Goal: Communication & Community: Participate in discussion

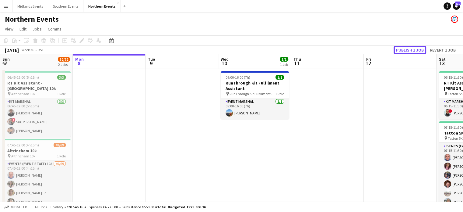
click at [411, 52] on button "Publish 1 job" at bounding box center [410, 50] width 33 height 8
click at [111, 39] on icon at bounding box center [111, 40] width 5 height 5
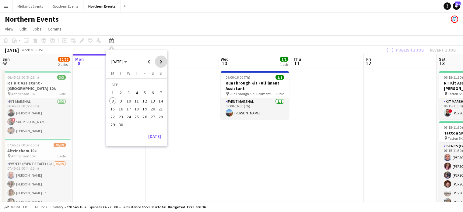
click at [160, 61] on span "Next month" at bounding box center [161, 61] width 12 height 12
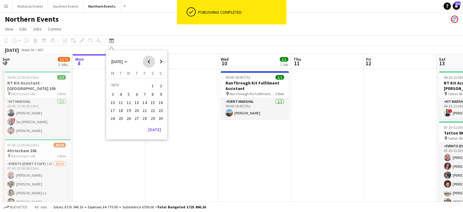
click at [148, 61] on span "Previous month" at bounding box center [149, 61] width 12 height 12
click at [163, 117] on span "26" at bounding box center [160, 116] width 7 height 7
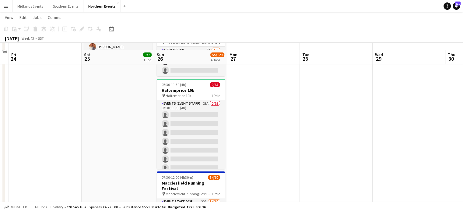
scroll to position [109, 0]
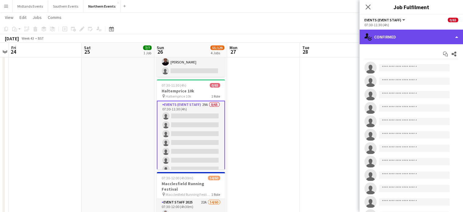
click at [420, 40] on div "single-neutral-actions-check-2 Confirmed" at bounding box center [412, 37] width 104 height 15
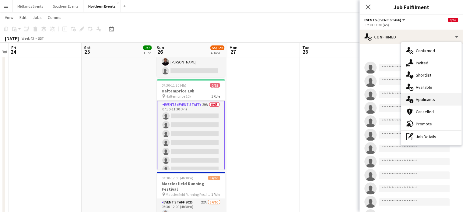
click at [423, 100] on span "Applicants" at bounding box center [425, 99] width 19 height 5
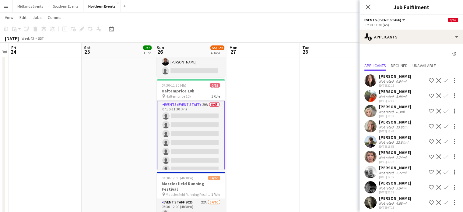
click at [444, 80] on app-icon "Confirm" at bounding box center [446, 80] width 5 height 5
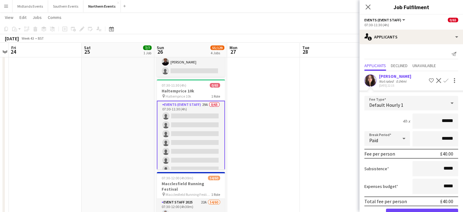
scroll to position [146, 0]
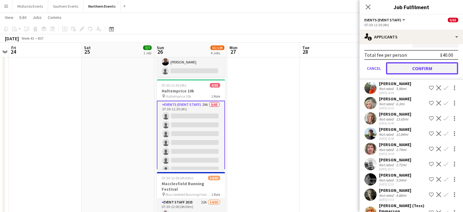
click at [434, 68] on button "Confirm" at bounding box center [422, 68] width 72 height 12
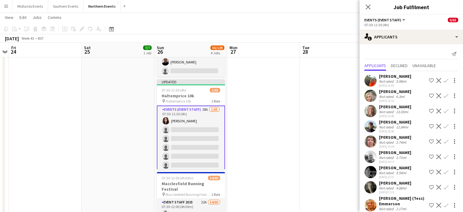
click at [444, 80] on app-icon "Confirm" at bounding box center [446, 80] width 5 height 5
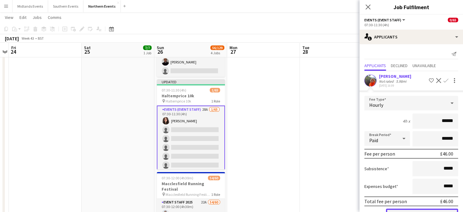
click at [426, 208] on button "Confirm" at bounding box center [422, 214] width 72 height 12
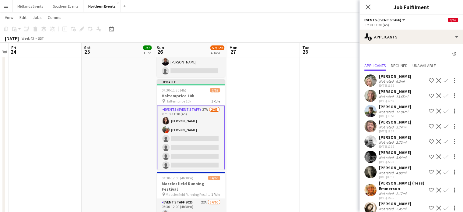
click at [444, 80] on app-icon "Confirm" at bounding box center [446, 80] width 5 height 5
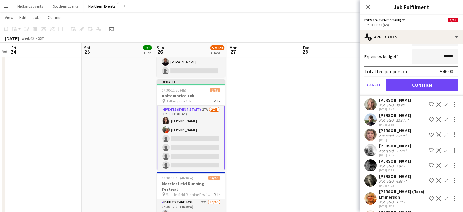
scroll to position [130, 0]
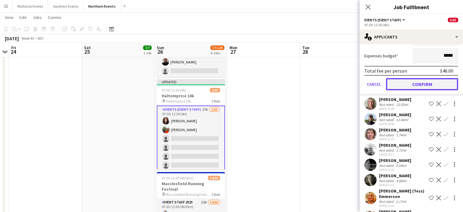
click at [434, 83] on button "Confirm" at bounding box center [422, 84] width 72 height 12
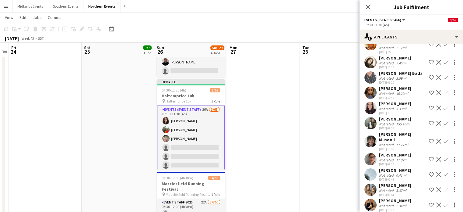
scroll to position [0, 0]
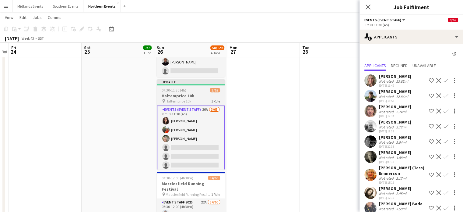
click at [189, 92] on app-job-card "Updated 07:30-11:30 (4h) 3/65 Haltemprice 10k pin Haltemprice 10k 1 Role Events…" at bounding box center [191, 124] width 68 height 90
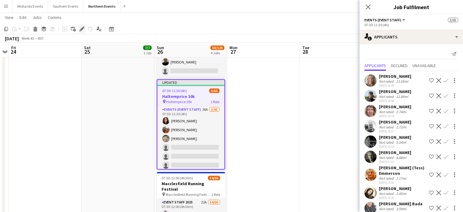
click at [82, 29] on icon at bounding box center [81, 28] width 3 height 3
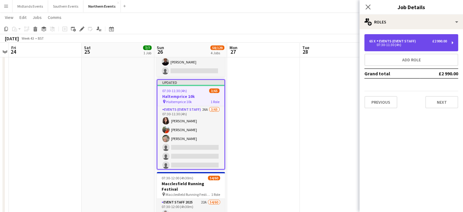
click at [396, 42] on div "Events (Event Staff)" at bounding box center [398, 41] width 42 height 4
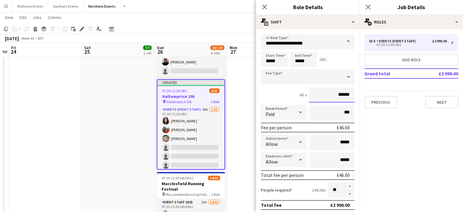
drag, startPoint x: 330, startPoint y: 90, endPoint x: 397, endPoint y: 76, distance: 68.2
click at [397, 76] on body "Menu Boards Boards Boards All jobs Status Workforce Workforce My Workforce Recr…" at bounding box center [231, 116] width 463 height 450
drag, startPoint x: 329, startPoint y: 95, endPoint x: 359, endPoint y: 101, distance: 30.5
click at [359, 101] on mat-expansion-panel "**********" at bounding box center [308, 120] width 104 height 182
type input "******"
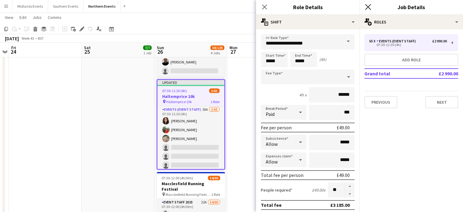
click at [368, 8] on icon at bounding box center [368, 7] width 6 height 6
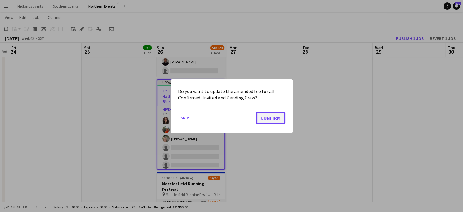
click at [269, 118] on button "Confirm" at bounding box center [270, 117] width 29 height 12
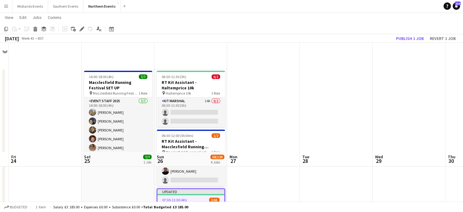
scroll to position [109, 0]
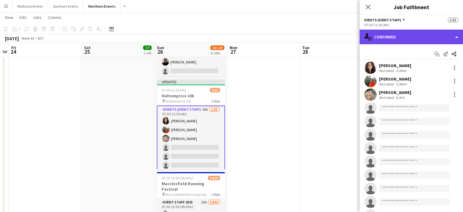
click at [439, 37] on div "single-neutral-actions-check-2 Confirmed" at bounding box center [412, 37] width 104 height 15
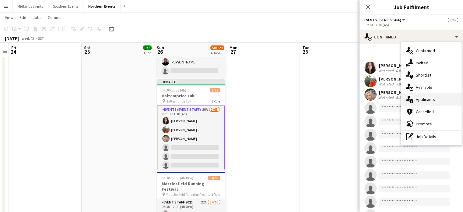
click at [433, 97] on span "Applicants" at bounding box center [425, 99] width 19 height 5
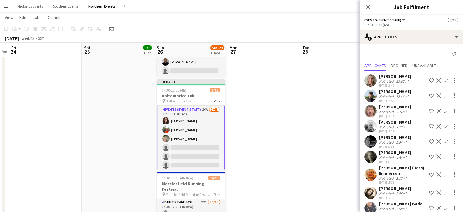
click at [444, 81] on app-icon "Confirm" at bounding box center [446, 80] width 5 height 5
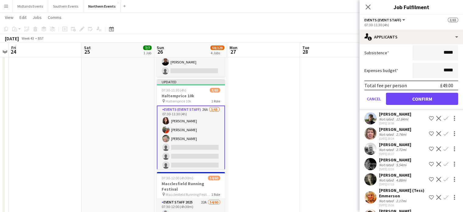
scroll to position [114, 0]
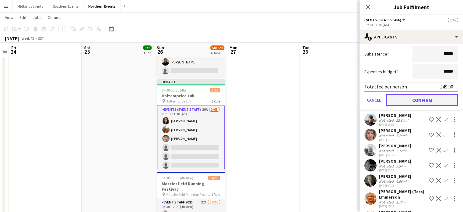
click at [438, 99] on button "Confirm" at bounding box center [422, 100] width 72 height 12
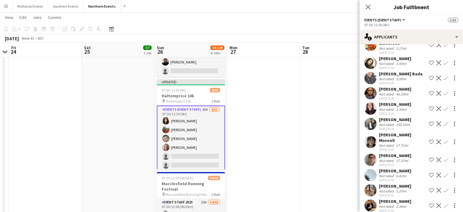
scroll to position [0, 0]
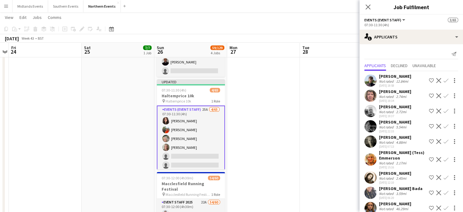
click at [444, 82] on app-icon "Confirm" at bounding box center [446, 80] width 5 height 5
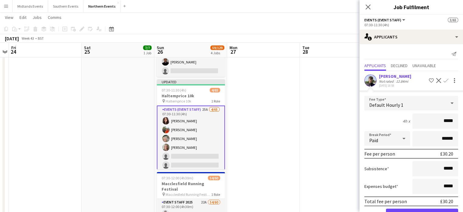
scroll to position [30, 0]
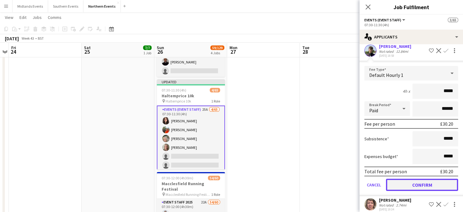
click at [424, 183] on button "Confirm" at bounding box center [422, 184] width 72 height 12
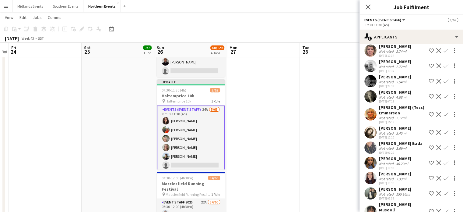
scroll to position [0, 0]
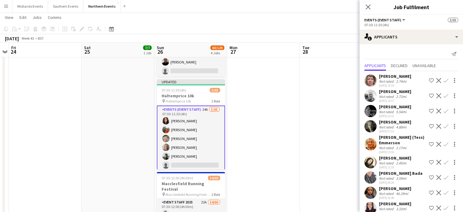
click at [444, 79] on app-icon "Confirm" at bounding box center [446, 80] width 5 height 5
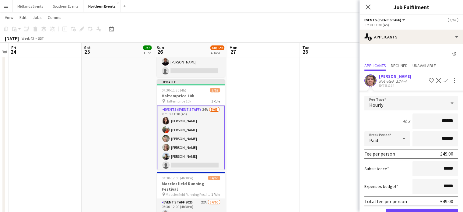
scroll to position [81, 0]
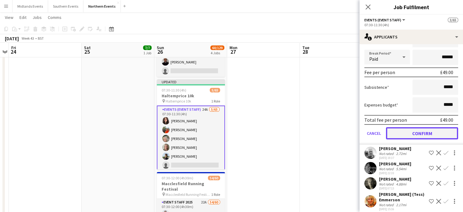
click at [437, 130] on button "Confirm" at bounding box center [422, 133] width 72 height 12
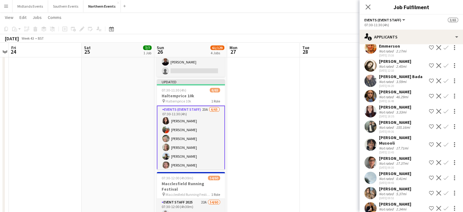
scroll to position [0, 0]
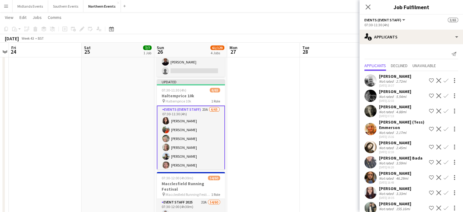
click at [444, 81] on app-icon "Confirm" at bounding box center [446, 80] width 5 height 5
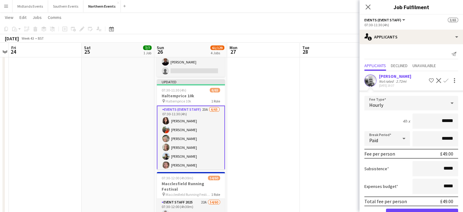
scroll to position [67, 0]
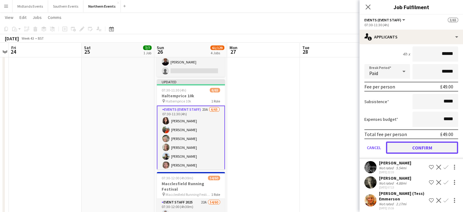
click at [432, 143] on button "Confirm" at bounding box center [422, 147] width 72 height 12
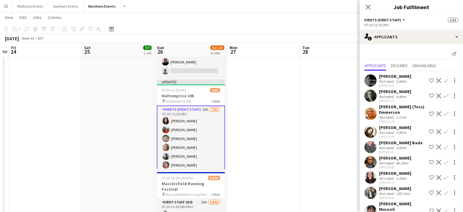
click at [444, 79] on app-icon "Confirm" at bounding box center [446, 80] width 5 height 5
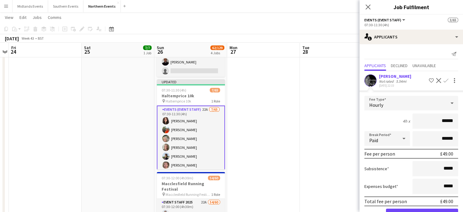
scroll to position [54, 0]
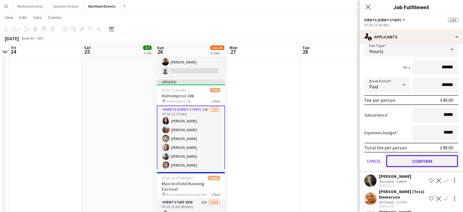
click at [430, 159] on button "Confirm" at bounding box center [422, 161] width 72 height 12
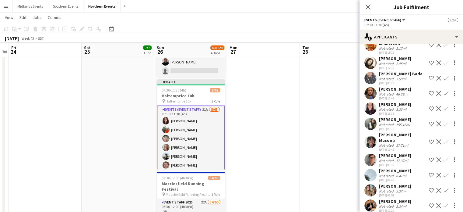
scroll to position [0, 0]
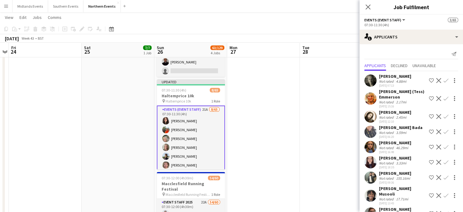
click at [444, 80] on app-icon "Confirm" at bounding box center [446, 80] width 5 height 5
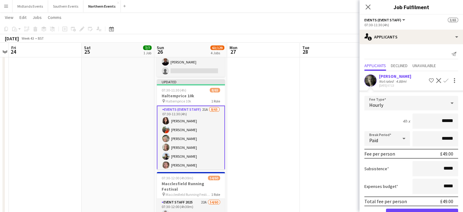
scroll to position [71, 0]
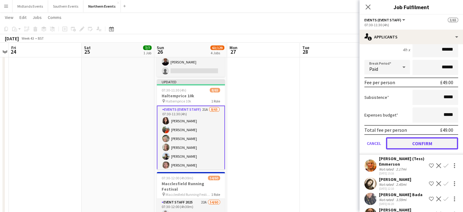
click at [438, 138] on button "Confirm" at bounding box center [422, 143] width 72 height 12
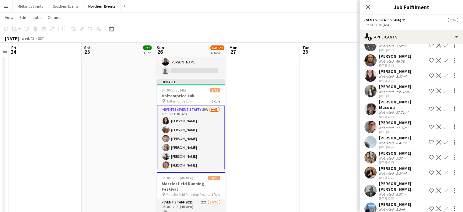
scroll to position [0, 0]
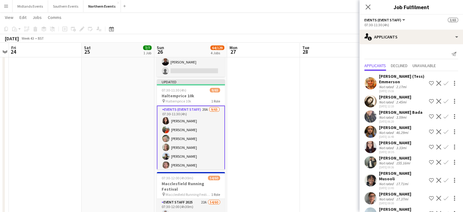
click at [444, 83] on app-icon "Confirm" at bounding box center [446, 83] width 5 height 5
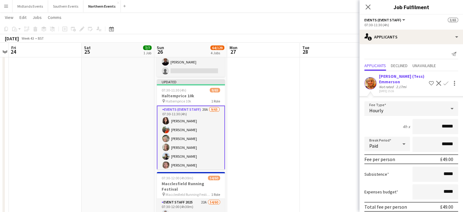
scroll to position [110, 0]
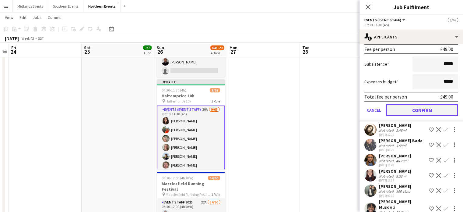
click at [432, 107] on button "Confirm" at bounding box center [422, 110] width 72 height 12
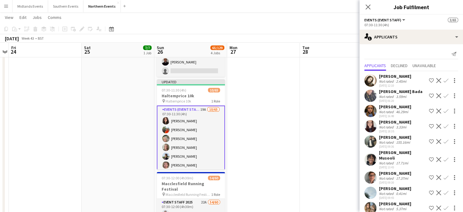
click at [444, 79] on app-icon "Confirm" at bounding box center [446, 80] width 5 height 5
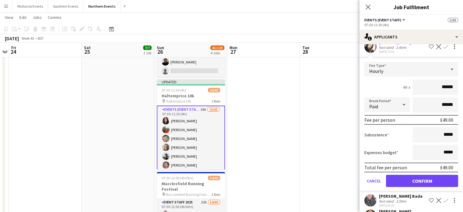
scroll to position [80, 0]
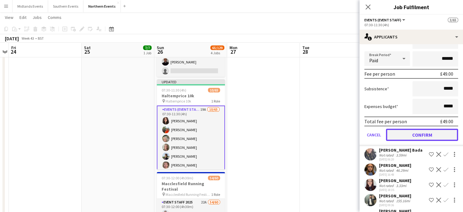
click at [428, 129] on button "Confirm" at bounding box center [422, 134] width 72 height 12
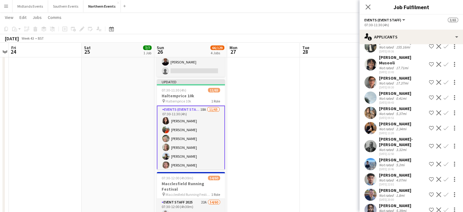
scroll to position [0, 0]
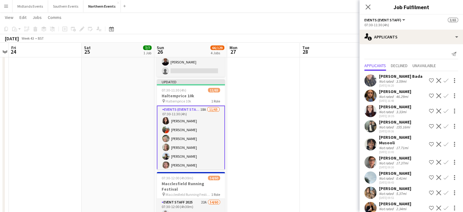
click at [444, 81] on app-icon "Confirm" at bounding box center [446, 80] width 5 height 5
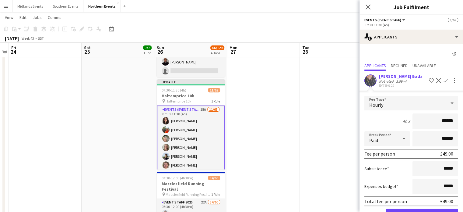
scroll to position [79, 0]
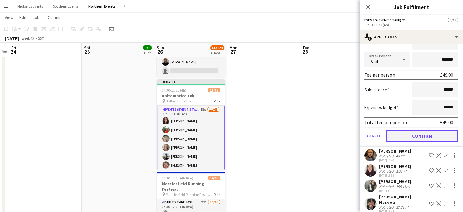
click at [426, 130] on button "Confirm" at bounding box center [422, 135] width 72 height 12
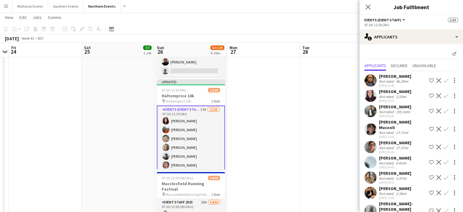
click at [442, 92] on button "Confirm" at bounding box center [445, 95] width 7 height 7
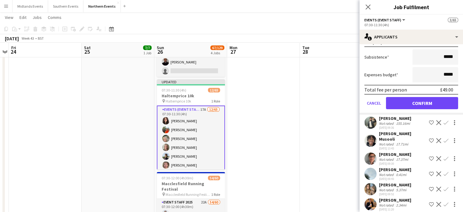
scroll to position [127, 0]
click at [445, 97] on button "Confirm" at bounding box center [422, 103] width 72 height 12
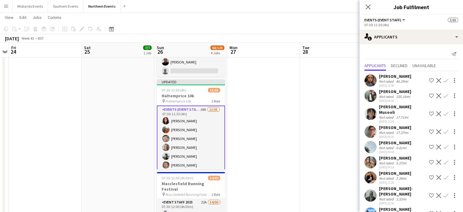
click at [442, 110] on button "Confirm" at bounding box center [445, 113] width 7 height 7
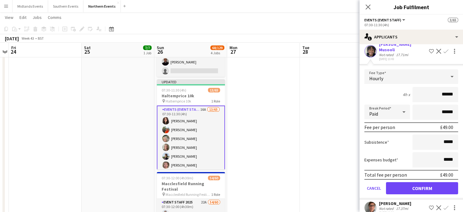
scroll to position [66, 0]
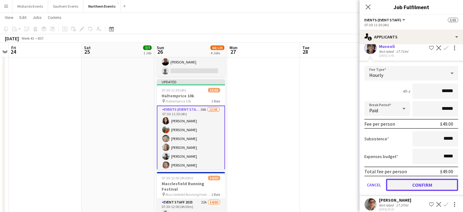
click at [430, 178] on button "Confirm" at bounding box center [422, 184] width 72 height 12
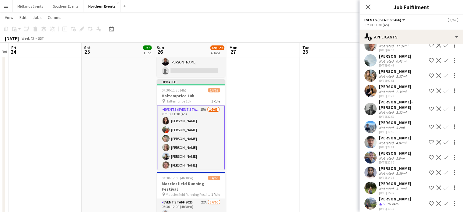
scroll to position [0, 0]
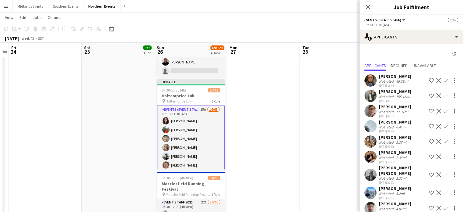
click at [444, 109] on app-icon "Confirm" at bounding box center [446, 110] width 5 height 5
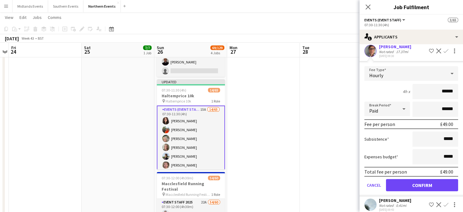
scroll to position [82, 0]
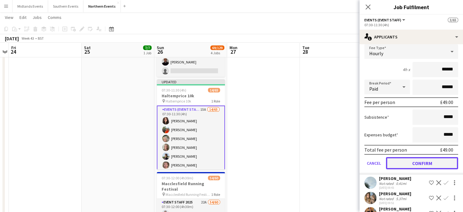
click at [436, 157] on button "Confirm" at bounding box center [422, 163] width 72 height 12
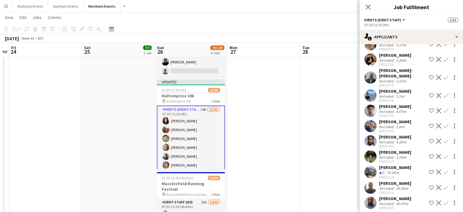
scroll to position [0, 0]
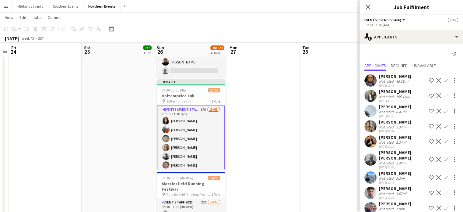
click at [444, 110] on app-icon "Confirm" at bounding box center [446, 110] width 5 height 5
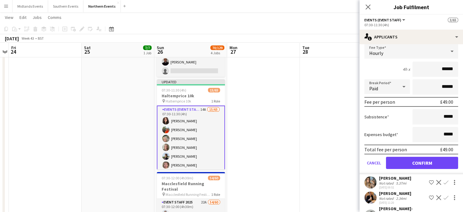
scroll to position [83, 0]
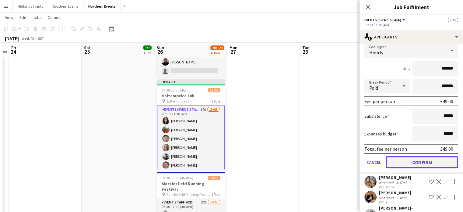
click at [424, 159] on button "Confirm" at bounding box center [422, 162] width 72 height 12
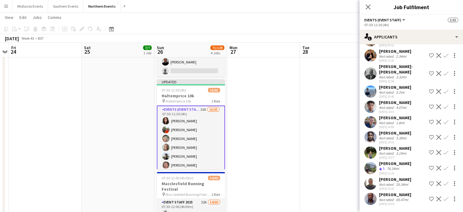
scroll to position [0, 0]
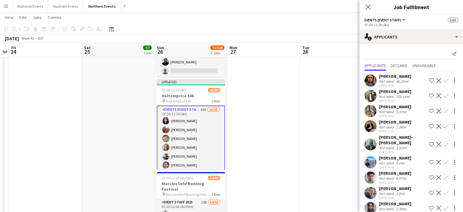
click at [444, 111] on app-icon "Confirm" at bounding box center [446, 110] width 5 height 5
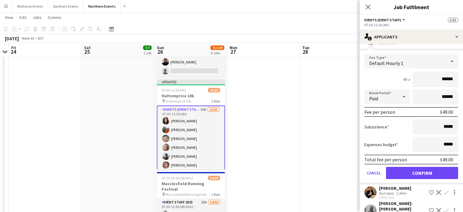
scroll to position [76, 0]
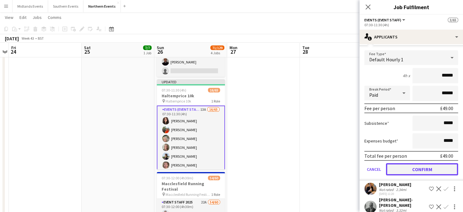
click at [423, 168] on button "Confirm" at bounding box center [422, 169] width 72 height 12
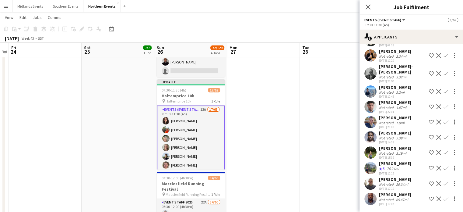
scroll to position [0, 0]
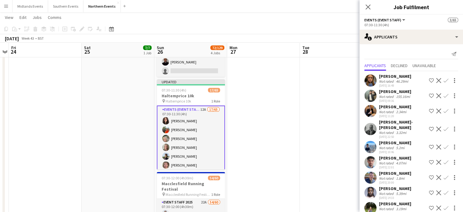
click at [444, 110] on app-icon "Confirm" at bounding box center [446, 110] width 5 height 5
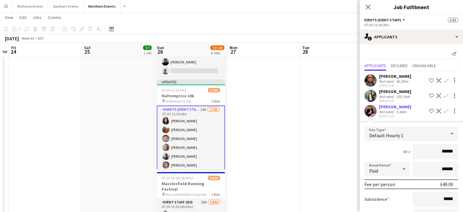
scroll to position [68, 0]
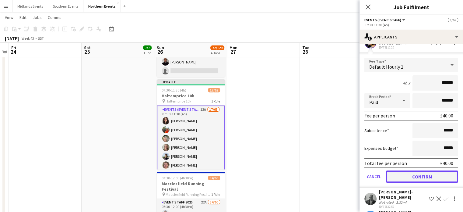
click at [434, 174] on button "Confirm" at bounding box center [422, 176] width 72 height 12
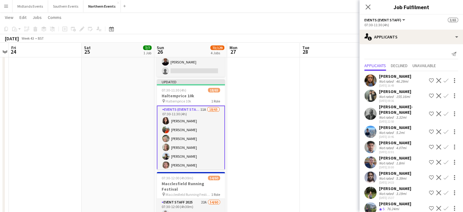
click at [444, 190] on app-icon "Confirm" at bounding box center [446, 192] width 5 height 5
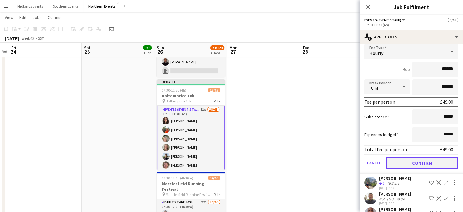
click at [442, 156] on button "Confirm" at bounding box center [422, 162] width 72 height 12
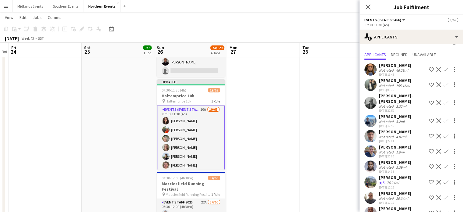
click at [444, 195] on app-icon "Confirm" at bounding box center [446, 197] width 5 height 5
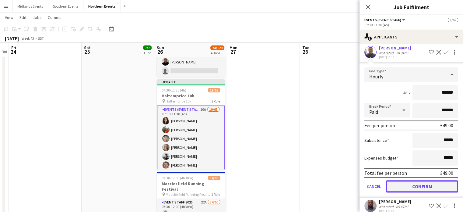
click at [447, 180] on button "Confirm" at bounding box center [422, 186] width 72 height 12
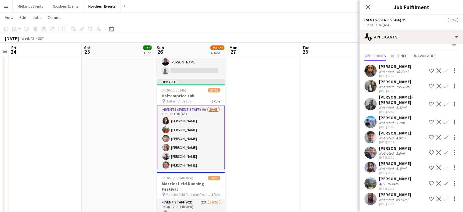
scroll to position [4, 0]
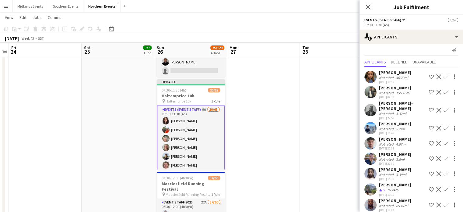
click at [444, 171] on app-icon "Confirm" at bounding box center [446, 173] width 5 height 5
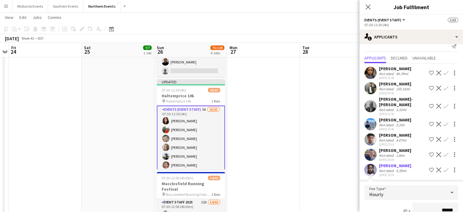
scroll to position [98, 0]
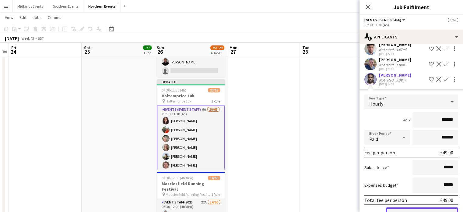
click at [433, 207] on button "Confirm" at bounding box center [422, 213] width 72 height 12
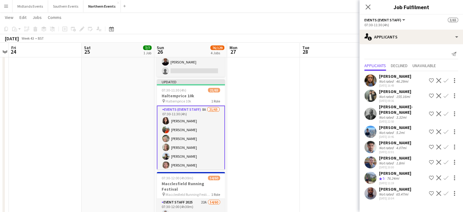
scroll to position [0, 0]
click at [447, 160] on app-icon "Confirm" at bounding box center [446, 162] width 5 height 5
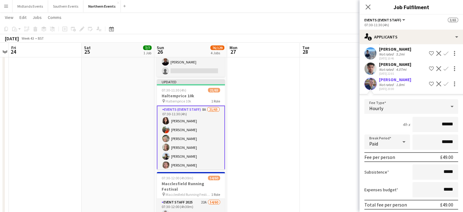
scroll to position [104, 0]
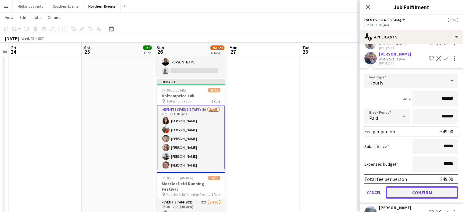
click at [442, 187] on button "Confirm" at bounding box center [422, 192] width 72 height 12
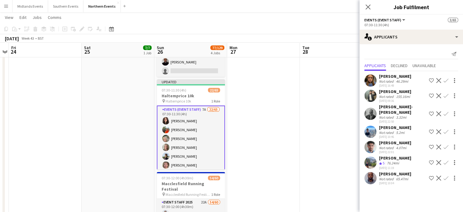
scroll to position [0, 0]
click at [446, 144] on app-icon "Confirm" at bounding box center [446, 146] width 5 height 5
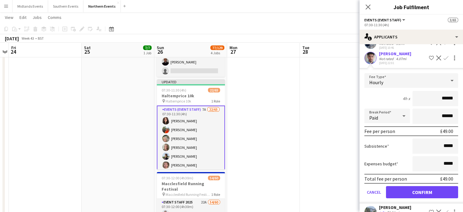
scroll to position [93, 0]
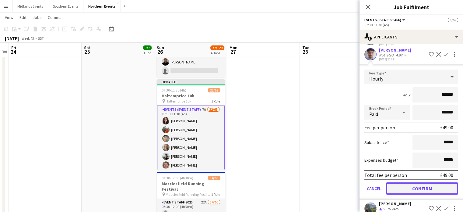
click at [447, 182] on button "Confirm" at bounding box center [422, 188] width 72 height 12
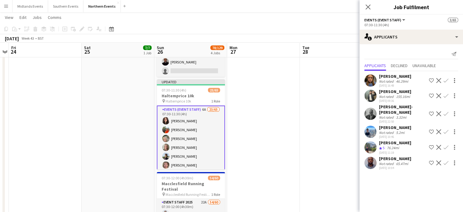
click at [446, 129] on app-icon "Confirm" at bounding box center [446, 131] width 5 height 5
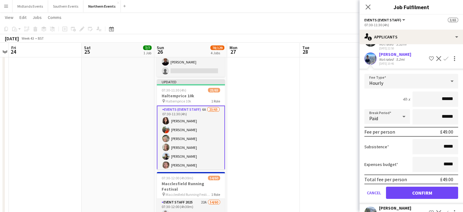
scroll to position [95, 0]
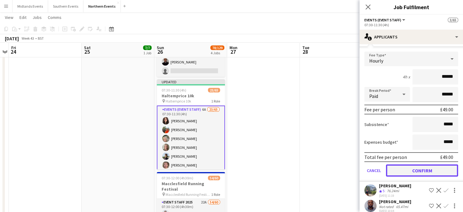
click at [440, 164] on button "Confirm" at bounding box center [422, 170] width 72 height 12
click at [427, 162] on mat-expansion-panel "users2 Applicants Send notification Applicants Declined Unavailable Catherine M…" at bounding box center [412, 127] width 104 height 167
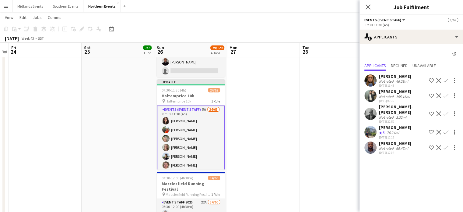
scroll to position [0, 0]
click at [444, 111] on app-icon "Confirm" at bounding box center [446, 113] width 5 height 5
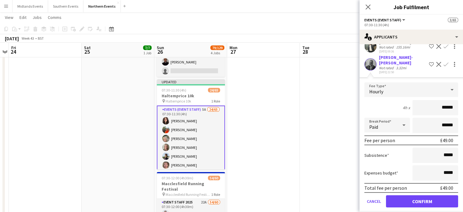
scroll to position [73, 0]
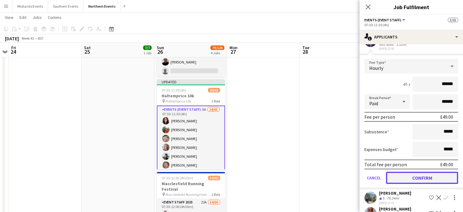
click at [451, 174] on button "Confirm" at bounding box center [422, 177] width 72 height 12
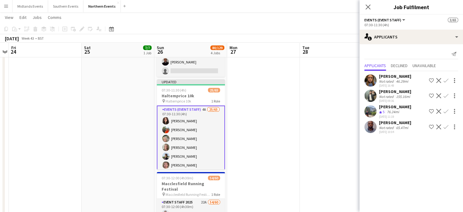
scroll to position [0, 0]
click at [370, 8] on icon "Close pop-in" at bounding box center [368, 7] width 5 height 5
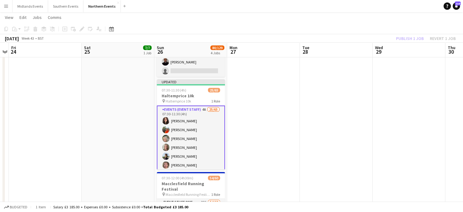
click at [420, 37] on div "Publish 1 job Revert 1 job" at bounding box center [426, 38] width 74 height 8
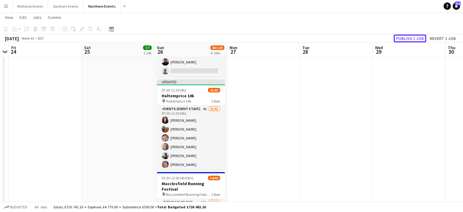
drag, startPoint x: 420, startPoint y: 37, endPoint x: 392, endPoint y: 54, distance: 32.8
click at [392, 54] on app-calendar "Copy Paste Paste Ctrl+V Paste with crew Ctrl+Shift+V Paste linked Job Delete Gr…" at bounding box center [231, 123] width 463 height 416
click at [6, 5] on app-icon "Menu" at bounding box center [6, 6] width 5 height 5
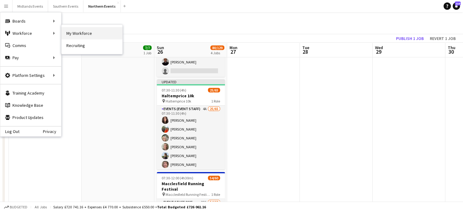
click at [72, 34] on link "My Workforce" at bounding box center [91, 33] width 61 height 12
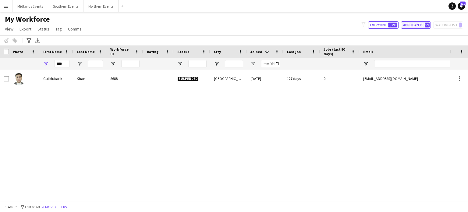
click at [409, 25] on button "Applicants 99" at bounding box center [416, 24] width 30 height 7
type input "**********"
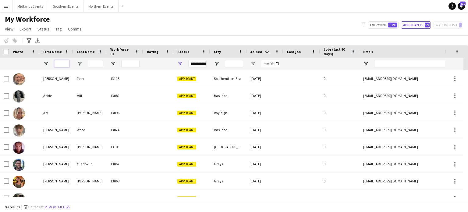
click at [66, 65] on input "First Name Filter Input" at bounding box center [61, 63] width 15 height 7
paste input "*****"
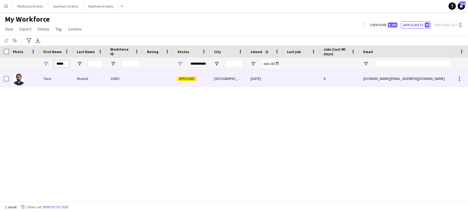
type input "*****"
click at [50, 79] on div "Tariz" at bounding box center [56, 78] width 33 height 17
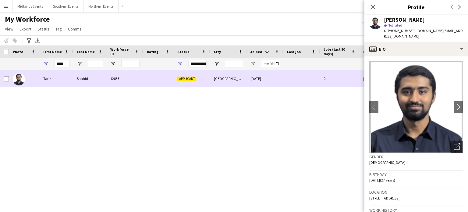
click at [49, 79] on div "Tariz" at bounding box center [56, 78] width 33 height 17
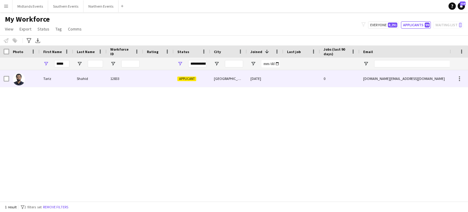
click at [192, 77] on span "Applicant" at bounding box center [186, 78] width 19 height 5
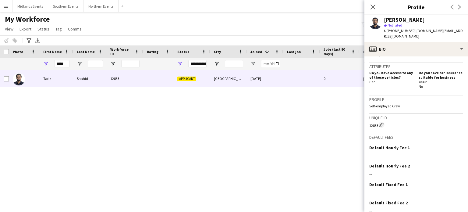
scroll to position [216, 0]
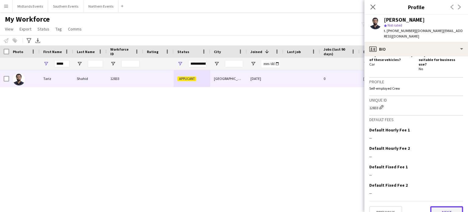
click at [451, 206] on button "Next" at bounding box center [446, 212] width 33 height 12
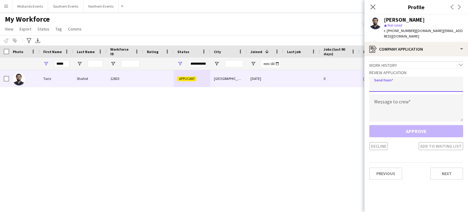
click at [409, 76] on input "email" at bounding box center [416, 83] width 94 height 15
type input "**********"
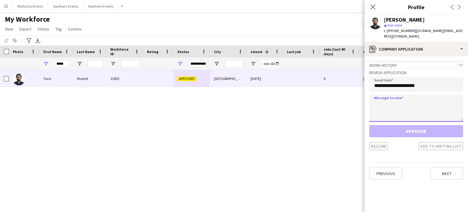
paste textarea "**********"
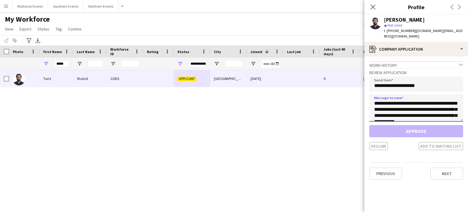
scroll to position [132, 0]
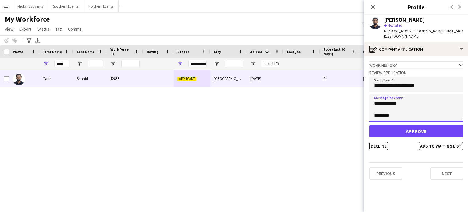
type textarea "**********"
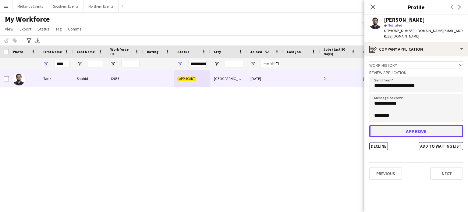
click at [404, 125] on button "Approve" at bounding box center [416, 131] width 94 height 12
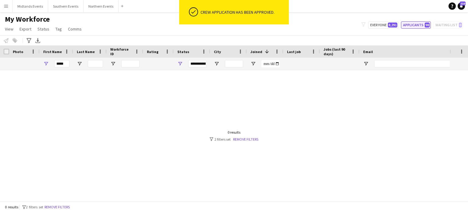
click at [418, 23] on button "Applicants 98" at bounding box center [416, 24] width 30 height 7
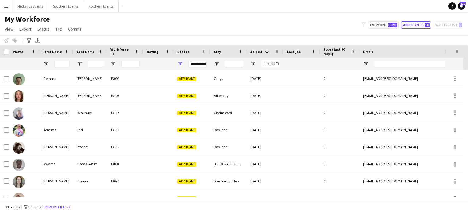
scroll to position [0, 0]
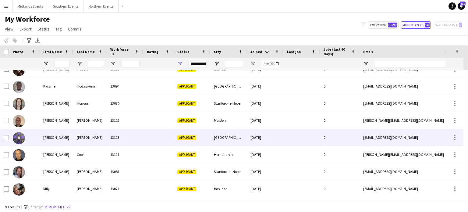
click at [87, 138] on div "Underwood" at bounding box center [89, 137] width 33 height 17
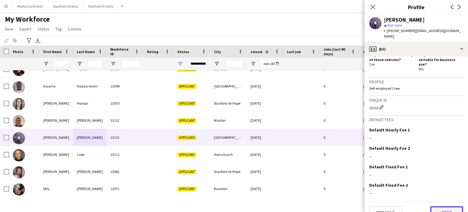
click at [445, 206] on button "Next" at bounding box center [446, 212] width 33 height 12
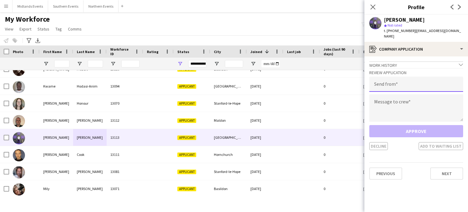
click at [390, 85] on input "email" at bounding box center [416, 83] width 94 height 15
type input "**********"
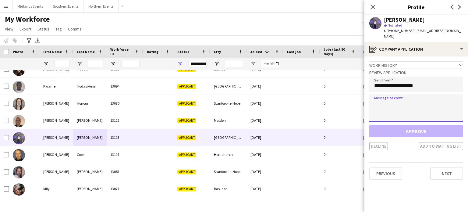
paste textarea "**********"
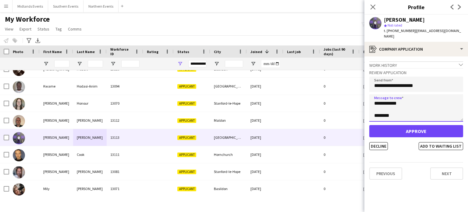
type textarea "**********"
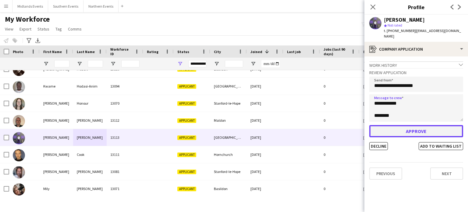
click at [400, 125] on button "Approve" at bounding box center [416, 131] width 94 height 12
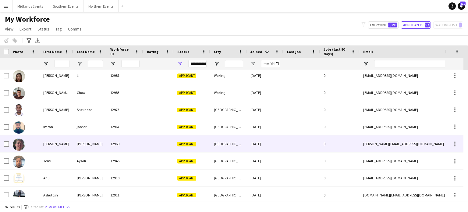
click at [83, 142] on div "Clarke" at bounding box center [89, 143] width 33 height 17
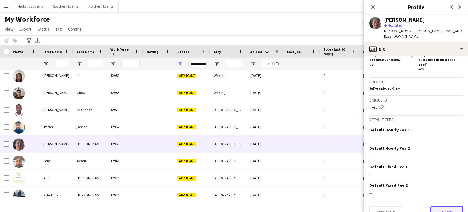
click at [445, 206] on button "Next" at bounding box center [446, 212] width 33 height 12
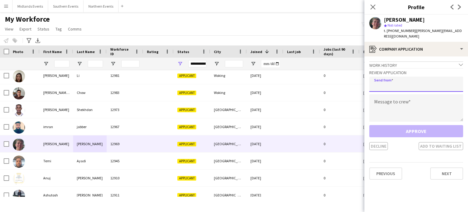
click at [401, 83] on input "email" at bounding box center [416, 83] width 94 height 15
type input "**********"
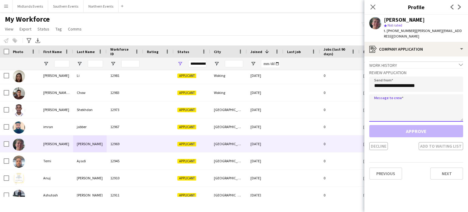
paste textarea "**********"
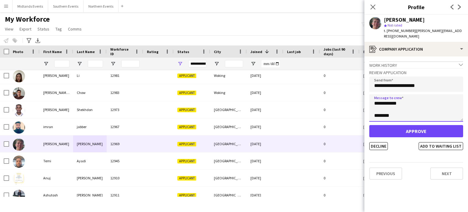
type textarea "**********"
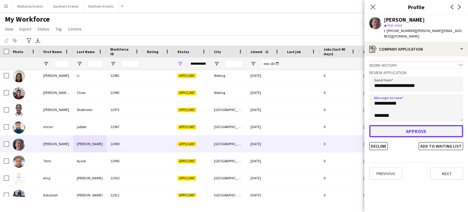
click at [400, 125] on button "Approve" at bounding box center [416, 131] width 94 height 12
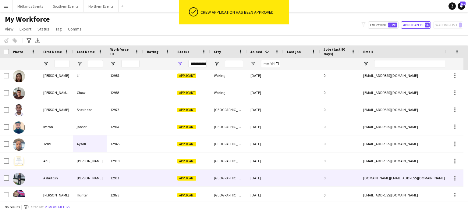
click at [83, 176] on div "Mohandas Kotian" at bounding box center [89, 177] width 33 height 17
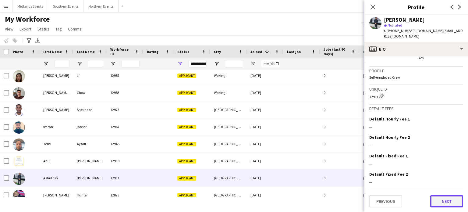
click at [443, 203] on button "Next" at bounding box center [446, 201] width 33 height 12
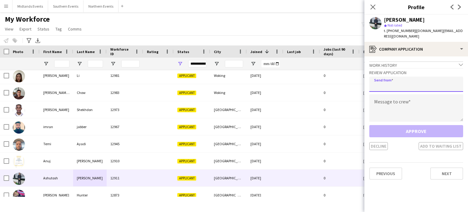
click at [389, 86] on input "email" at bounding box center [416, 83] width 94 height 15
type input "**********"
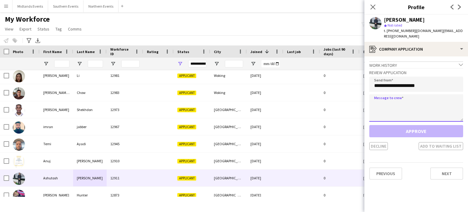
paste textarea "**********"
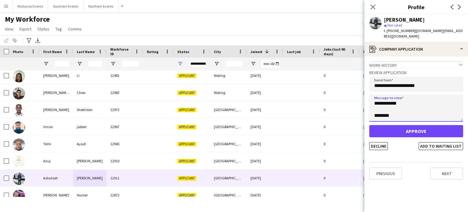
type textarea "**********"
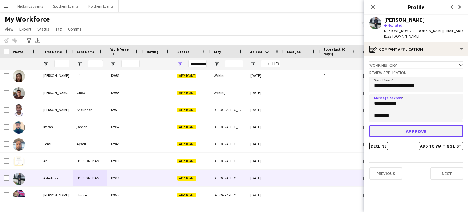
click at [394, 131] on button "Approve" at bounding box center [416, 131] width 94 height 12
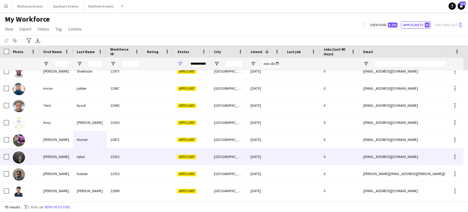
click at [62, 157] on div "Muhammad Ahsan" at bounding box center [56, 156] width 33 height 17
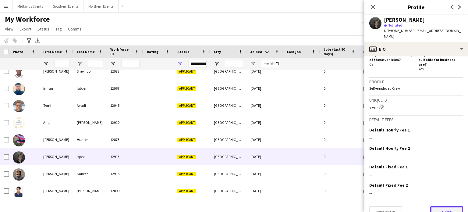
click at [447, 206] on button "Next" at bounding box center [446, 212] width 33 height 12
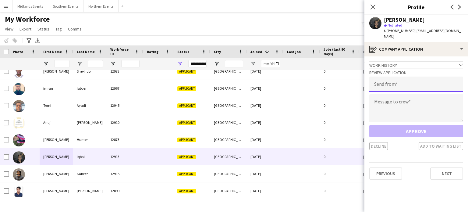
click at [403, 82] on input "email" at bounding box center [416, 83] width 94 height 15
type input "**********"
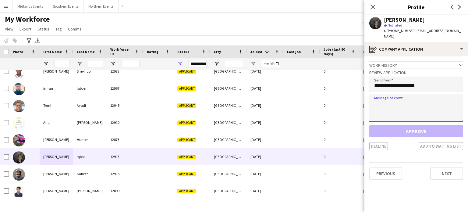
paste textarea "**********"
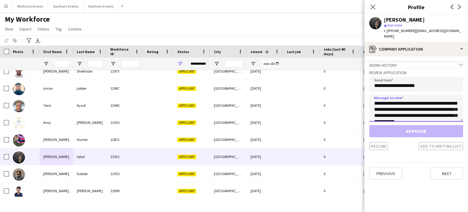
scroll to position [132, 0]
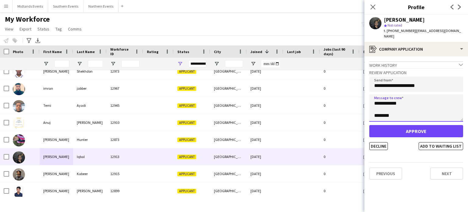
type textarea "**********"
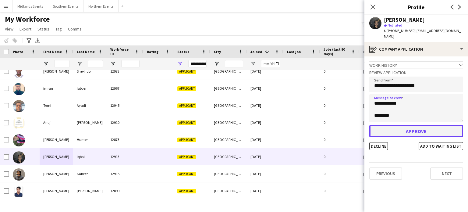
click at [412, 125] on button "Approve" at bounding box center [416, 131] width 94 height 12
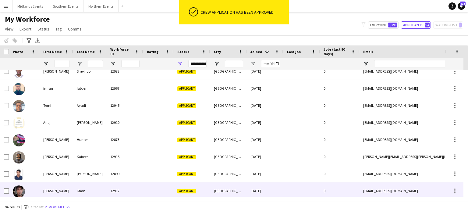
click at [49, 190] on div "Umar" at bounding box center [56, 190] width 33 height 17
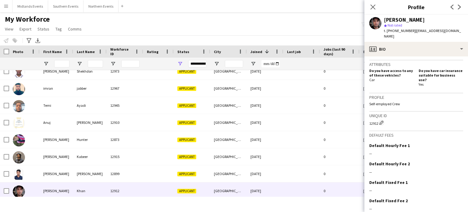
scroll to position [216, 0]
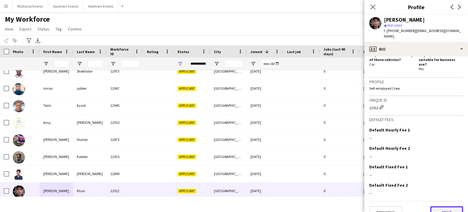
click at [444, 206] on button "Next" at bounding box center [446, 212] width 33 height 12
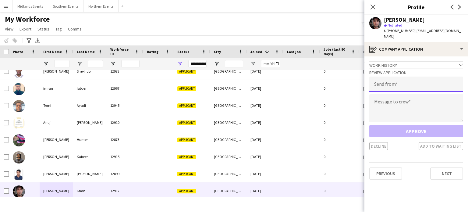
click at [412, 82] on input "email" at bounding box center [416, 83] width 94 height 15
type input "**********"
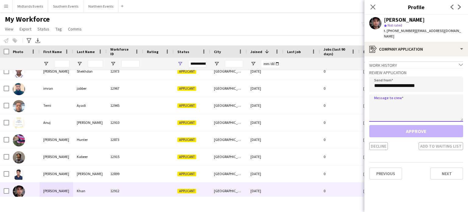
paste textarea "**********"
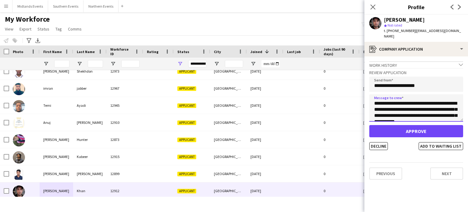
scroll to position [132, 0]
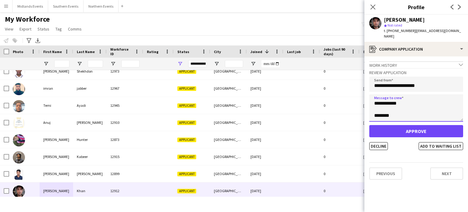
type textarea "**********"
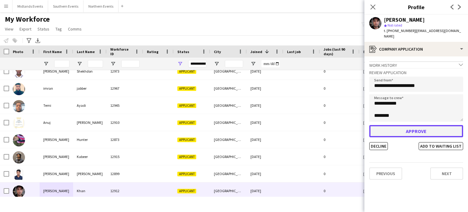
click at [412, 125] on button "Approve" at bounding box center [416, 131] width 94 height 12
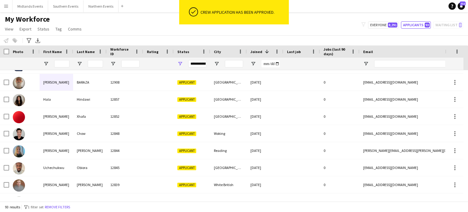
scroll to position [821, 0]
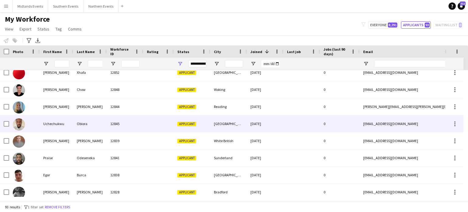
click at [58, 124] on div "Uchechukwu" at bounding box center [56, 123] width 33 height 17
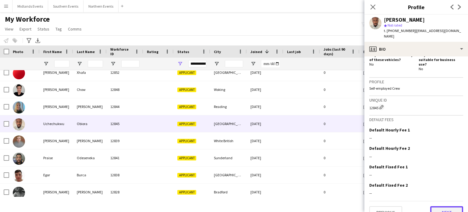
click at [443, 206] on button "Next" at bounding box center [446, 212] width 33 height 12
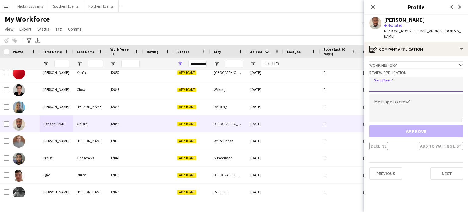
click at [391, 80] on input "email" at bounding box center [416, 83] width 94 height 15
type input "**********"
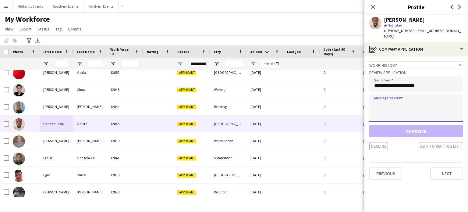
paste textarea "**********"
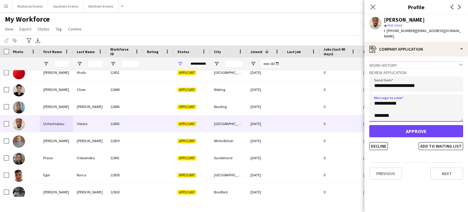
type textarea "**********"
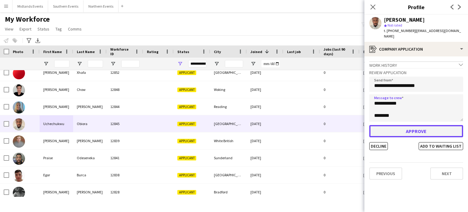
click at [393, 125] on button "Approve" at bounding box center [416, 131] width 94 height 12
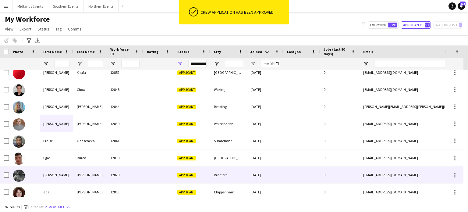
click at [91, 176] on div "Arokiya Prasath" at bounding box center [89, 174] width 33 height 17
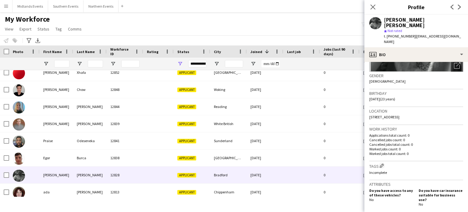
scroll to position [103, 0]
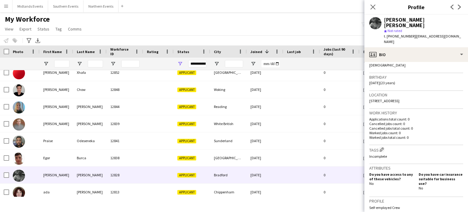
click at [331, 203] on div "Menu Boards Boards Boards All jobs Status Workforce Workforce My Workforce Recr…" at bounding box center [234, 106] width 468 height 212
click at [375, 10] on icon at bounding box center [373, 7] width 6 height 6
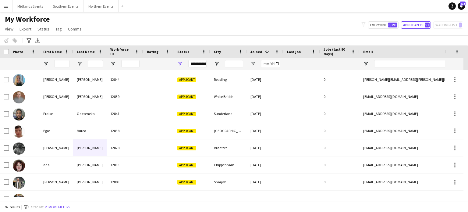
scroll to position [895, 0]
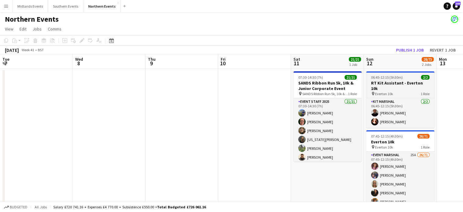
scroll to position [0, 209]
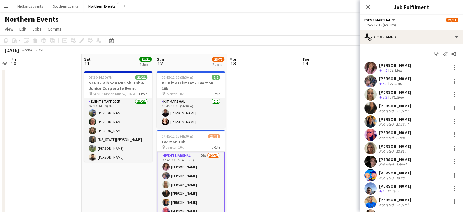
drag, startPoint x: 410, startPoint y: 105, endPoint x: 379, endPoint y: 107, distance: 30.6
click at [379, 107] on div "Rebecca Watson Not rated 31.37mi" at bounding box center [412, 108] width 104 height 12
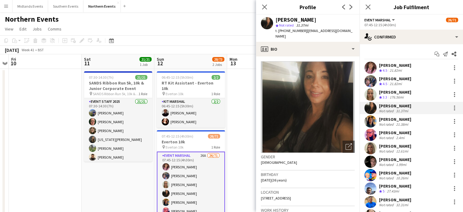
copy div "[PERSON_NAME]"
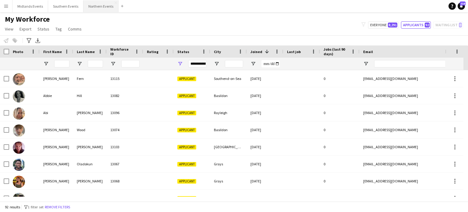
click at [97, 10] on button "Northern Events Close" at bounding box center [100, 6] width 35 height 12
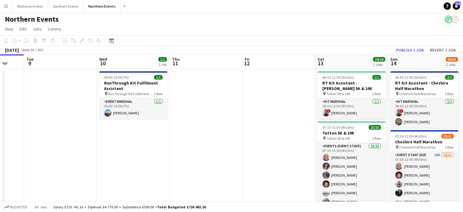
scroll to position [0, 151]
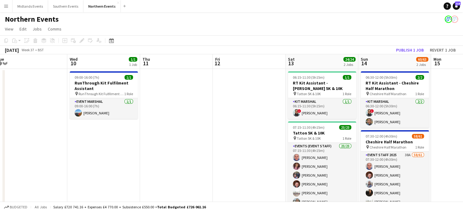
drag, startPoint x: 311, startPoint y: 139, endPoint x: 160, endPoint y: 150, distance: 151.4
click at [160, 150] on app-calendar-viewport "Sun 7 52/72 2 Jobs Mon 8 Tue 9 Wed 10 1/1 1 Job Thu 11 Fri 12 Sat 13 24/24 2 Jo…" at bounding box center [231, 176] width 463 height 244
click at [407, 51] on button "Publish 1 job" at bounding box center [410, 50] width 33 height 8
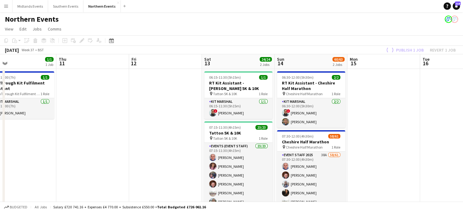
scroll to position [0, 240]
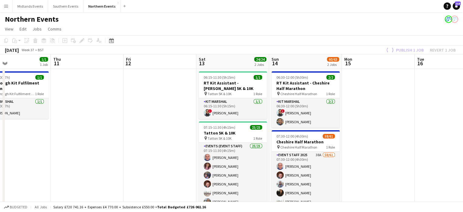
drag, startPoint x: 450, startPoint y: 141, endPoint x: 361, endPoint y: 150, distance: 89.6
click at [361, 150] on app-calendar-viewport "Sun 7 52/72 2 Jobs Mon 8 Tue 9 Wed 10 1/1 1 Job Thu 11 Fri 12 Sat 13 24/24 2 Jo…" at bounding box center [231, 176] width 463 height 244
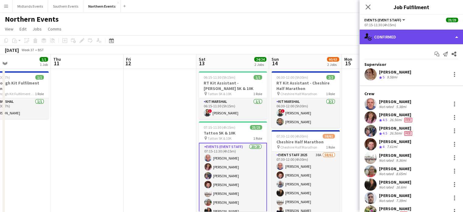
click at [385, 39] on div "single-neutral-actions-check-2 Confirmed" at bounding box center [412, 37] width 104 height 15
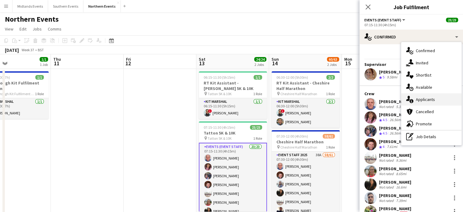
click at [433, 100] on span "Applicants" at bounding box center [425, 99] width 19 height 5
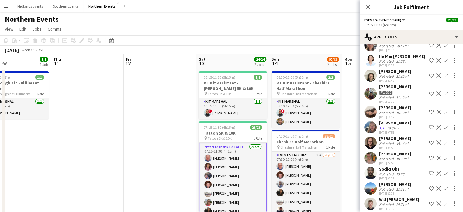
scroll to position [481, 0]
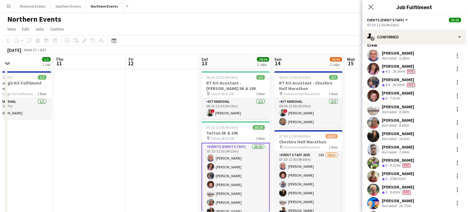
scroll to position [44, 0]
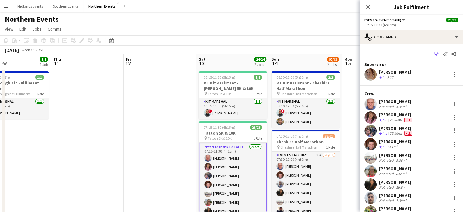
click at [434, 51] on icon "Start chat" at bounding box center [436, 53] width 5 height 5
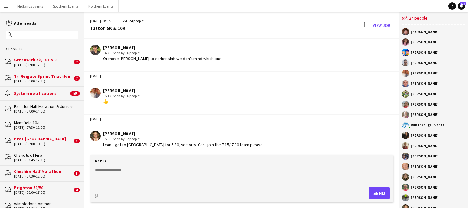
scroll to position [521, 0]
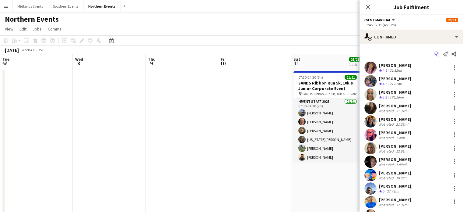
scroll to position [0, 209]
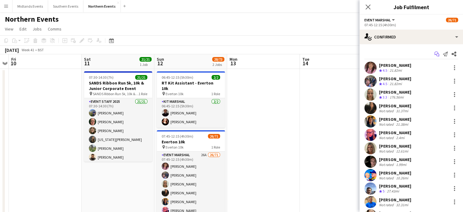
click at [433, 58] on app-icon "Start chat" at bounding box center [437, 54] width 9 height 9
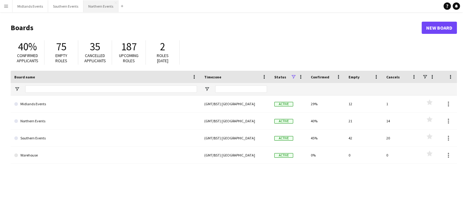
click at [98, 9] on button "Northern Events Close" at bounding box center [100, 6] width 35 height 12
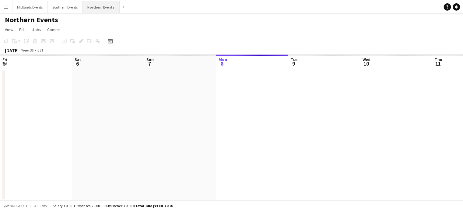
scroll to position [0, 146]
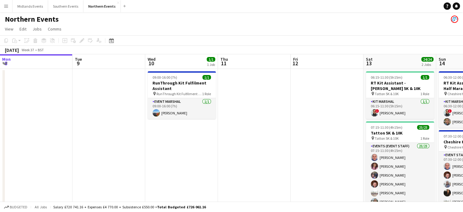
drag, startPoint x: 312, startPoint y: 133, endPoint x: 264, endPoint y: 137, distance: 47.7
click at [264, 137] on app-calendar-viewport "Fri 5 6/7 1 Job Sat 6 33/46 2 Jobs Sun 7 52/72 2 Jobs Mon 8 Tue 9 Wed 10 1/1 1 …" at bounding box center [231, 176] width 463 height 244
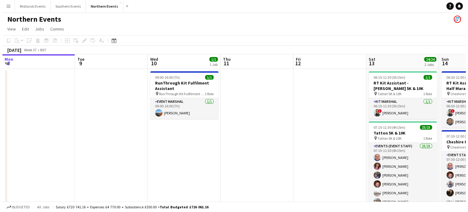
scroll to position [0, 266]
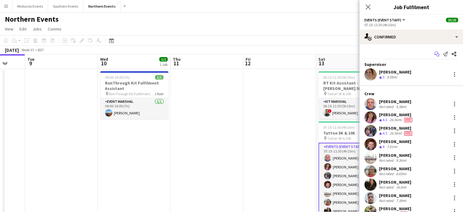
click at [434, 54] on icon "Start chat" at bounding box center [436, 53] width 5 height 5
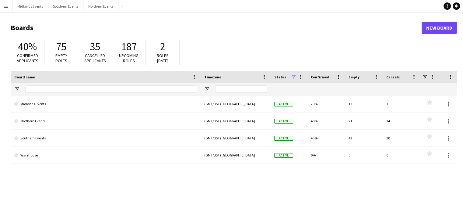
click at [7, 8] on app-icon "Menu" at bounding box center [6, 6] width 5 height 5
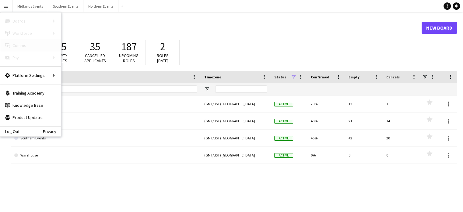
click at [12, 46] on link "Comms Comms" at bounding box center [30, 45] width 61 height 12
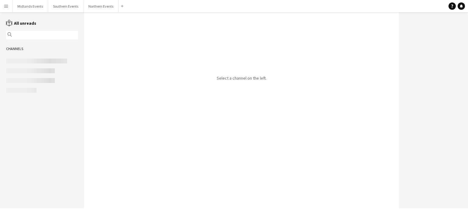
click at [28, 36] on input "text" at bounding box center [44, 34] width 63 height 5
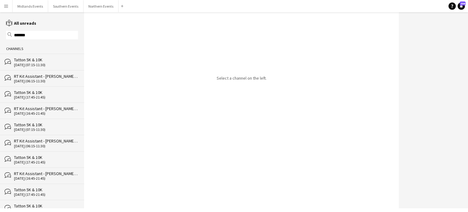
type input "******"
click at [31, 60] on div "Tatton 5K & 10K" at bounding box center [46, 59] width 64 height 5
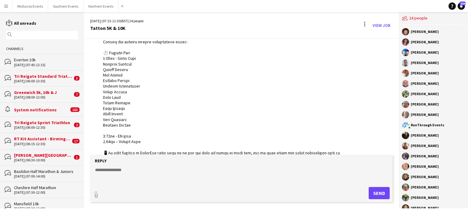
scroll to position [52, 0]
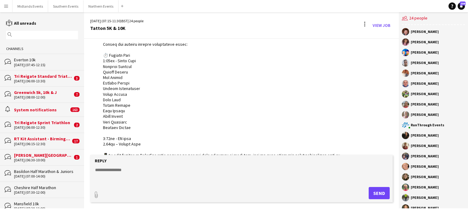
click at [24, 35] on input "text" at bounding box center [44, 34] width 63 height 5
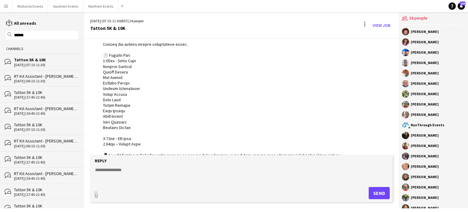
type input "******"
click at [32, 92] on div "Tatton 5K & 10K" at bounding box center [46, 91] width 64 height 5
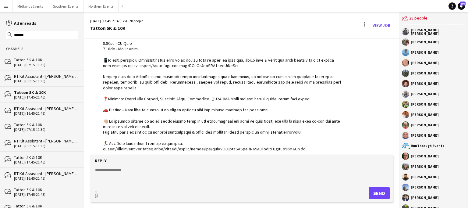
scroll to position [975, 0]
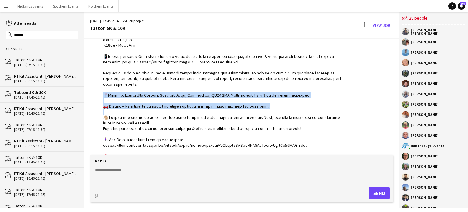
drag, startPoint x: 104, startPoint y: 87, endPoint x: 253, endPoint y: 101, distance: 149.8
click at [253, 101] on div at bounding box center [222, 103] width 239 height 310
copy div "Address: [STREET_ADDRESS] Event village what 3 words: micro.inch.lyrics 🚗 Parki…"
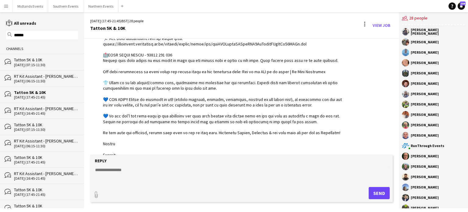
scroll to position [1087, 0]
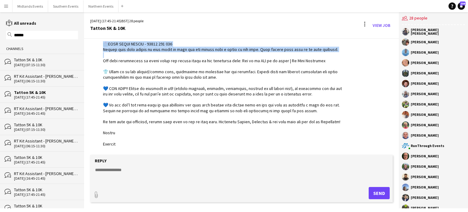
drag, startPoint x: 105, startPoint y: 148, endPoint x: 221, endPoint y: 47, distance: 154.5
copy div "MEDIC NUMBER - 07598 846 683 Please save this number in your phone so that you …"
click at [41, 58] on div "Tatton 5K & 10K" at bounding box center [46, 59] width 64 height 5
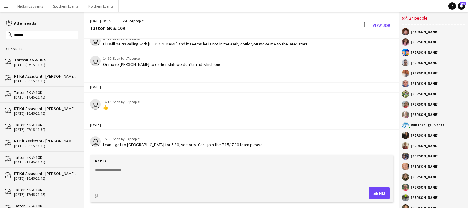
click at [106, 171] on textarea at bounding box center [242, 175] width 296 height 16
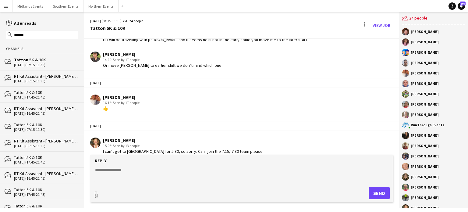
paste textarea "**********"
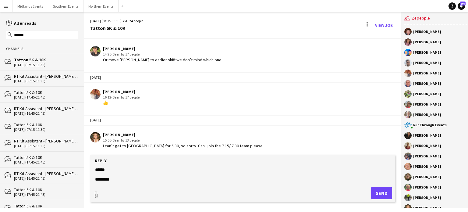
type textarea "**********"
click at [379, 194] on button "Send" at bounding box center [381, 193] width 21 height 12
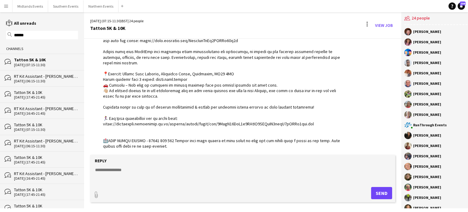
scroll to position [788, 0]
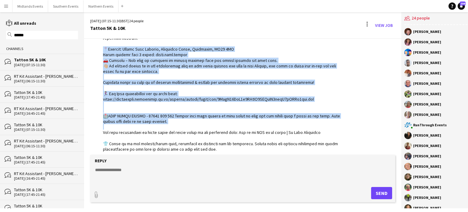
drag, startPoint x: 104, startPoint y: 102, endPoint x: 155, endPoint y: 142, distance: 64.9
click at [155, 142] on div at bounding box center [223, 60] width 241 height 316
click at [172, 76] on div at bounding box center [223, 60] width 241 height 316
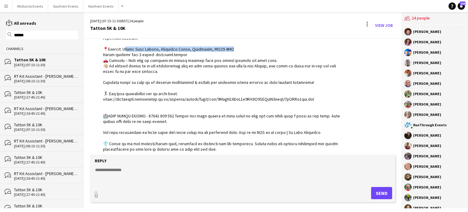
drag, startPoint x: 232, startPoint y: 63, endPoint x: 125, endPoint y: 64, distance: 107.8
click at [125, 64] on div at bounding box center [223, 60] width 241 height 316
copy div "[STREET_ADDRESS]"
drag, startPoint x: 184, startPoint y: 69, endPoint x: 153, endPoint y: 72, distance: 31.5
click at [153, 72] on div at bounding box center [223, 60] width 241 height 316
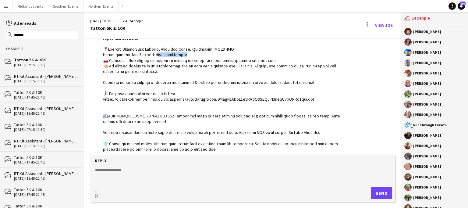
copy div "cro.inch.lyrics"
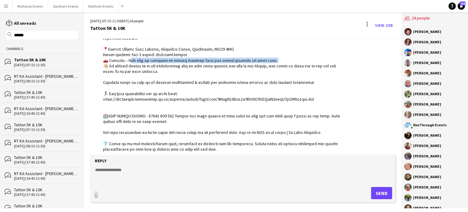
drag, startPoint x: 266, startPoint y: 75, endPoint x: 127, endPoint y: 76, distance: 139.7
click at [127, 76] on div at bounding box center [223, 60] width 241 height 316
copy div "will be directed to onsite parking when you arrive through the main gate. 👋🏼"
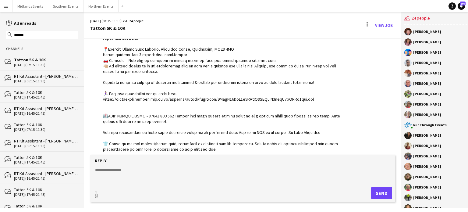
click at [29, 61] on div "Tatton 5K & 10K" at bounding box center [46, 59] width 64 height 5
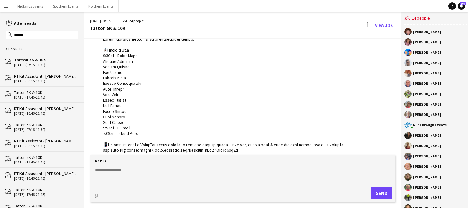
scroll to position [647, 0]
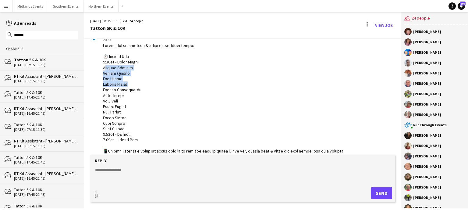
drag, startPoint x: 104, startPoint y: 81, endPoint x: 132, endPoint y: 101, distance: 34.1
click at [132, 101] on div at bounding box center [223, 201] width 241 height 316
copy div "Micaela Brindle Steven Carter Rob Wilson Charlie Craven"
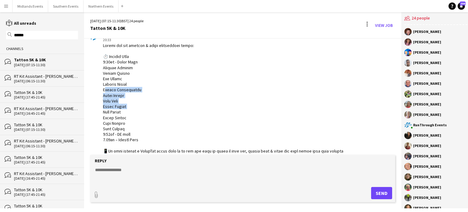
drag, startPoint x: 103, startPoint y: 106, endPoint x: 131, endPoint y: 123, distance: 33.5
click at [131, 123] on div "RunThrough Events 20:33" at bounding box center [217, 194] width 254 height 327
copy div "Udhaya Senguttuvan Laura Bright Lucy Moon Calum Knight"
drag, startPoint x: 104, startPoint y: 129, endPoint x: 128, endPoint y: 136, distance: 24.8
click at [128, 136] on div at bounding box center [223, 201] width 241 height 316
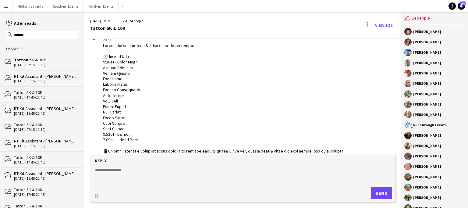
click at [96, 127] on div "RunThrough Events 20:33" at bounding box center [217, 194] width 254 height 327
drag, startPoint x: 102, startPoint y: 126, endPoint x: 128, endPoint y: 141, distance: 30.1
click at [128, 141] on div "RunThrough Events 20:33" at bounding box center [217, 194] width 254 height 327
copy div "Finn Wright Eleri Ngenge Luke Kenyon John Catton"
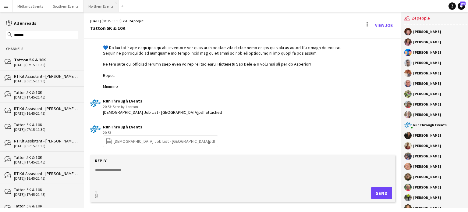
click at [107, 7] on button "Northern Events Close" at bounding box center [100, 6] width 35 height 12
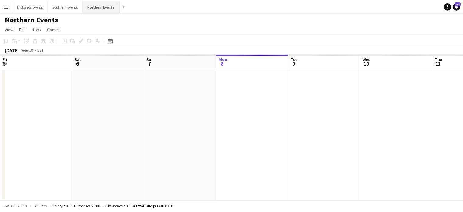
scroll to position [0, 146]
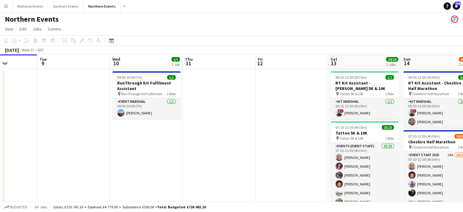
drag, startPoint x: 435, startPoint y: 107, endPoint x: 308, endPoint y: 116, distance: 127.3
click at [308, 116] on app-calendar-viewport "Fri 5 6/7 1 Job Sat 6 33/46 2 Jobs Sun 7 52/72 2 Jobs Mon 8 Tue 9 Wed 10 1/1 1 …" at bounding box center [231, 176] width 463 height 244
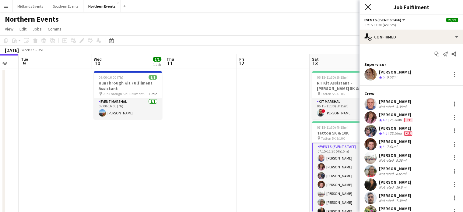
click at [367, 5] on icon "Close pop-in" at bounding box center [368, 7] width 6 height 6
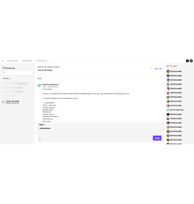
scroll to position [879, 0]
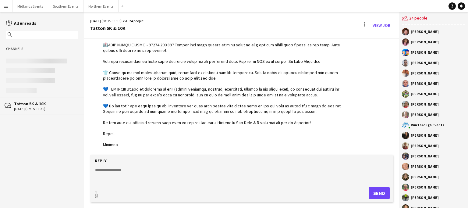
click at [40, 106] on div "Tatton 5K & 10K" at bounding box center [46, 103] width 64 height 5
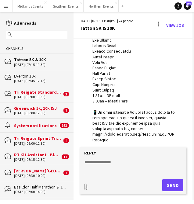
scroll to position [1051, 0]
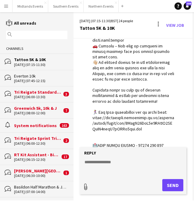
type input "**********"
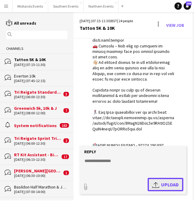
click at [160, 186] on app-icon "Upload" at bounding box center [156, 184] width 9 height 7
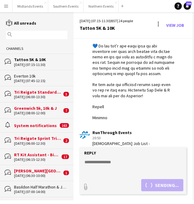
scroll to position [1305, 0]
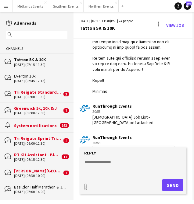
click at [29, 80] on div "[DATE] (07:45-12:15)" at bounding box center [40, 81] width 53 height 4
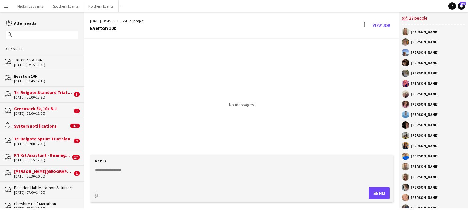
click at [37, 61] on div "Tatton 5K & 10K" at bounding box center [46, 59] width 64 height 5
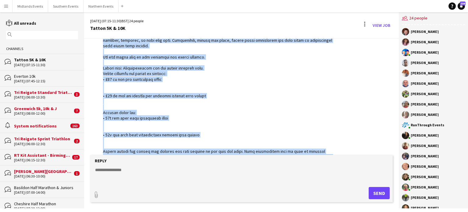
scroll to position [359, 0]
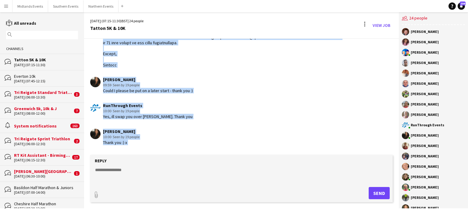
drag, startPoint x: 102, startPoint y: 65, endPoint x: 139, endPoint y: 65, distance: 36.8
copy div "Lo ipsumdol, Sitam con adi elitsed do ei temp in Utlabo Etdo ma 06al Enimadmin,…"
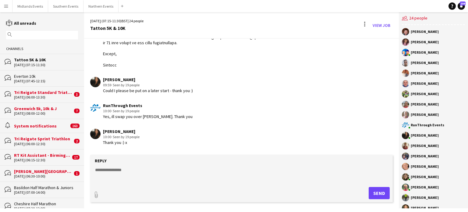
click at [38, 61] on div "Tatton 5K & 10K" at bounding box center [46, 59] width 64 height 5
click at [32, 75] on div "Everton 10k" at bounding box center [46, 75] width 64 height 5
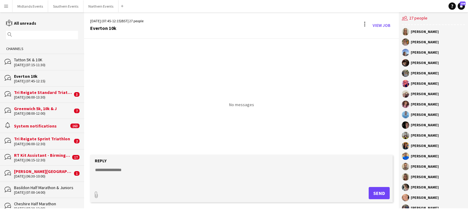
click at [113, 172] on textarea at bounding box center [242, 175] width 296 height 16
paste textarea "**********"
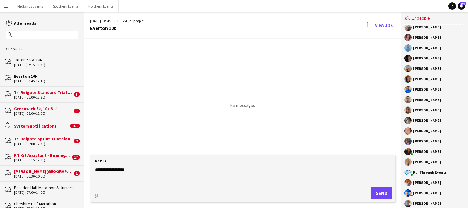
scroll to position [39, 0]
drag, startPoint x: 429, startPoint y: 142, endPoint x: 409, endPoint y: 142, distance: 19.5
click at [409, 142] on div "[PERSON_NAME]" at bounding box center [435, 140] width 63 height 7
click at [98, 185] on form "Reply paperclip Send" at bounding box center [242, 178] width 305 height 47
click at [97, 181] on textarea at bounding box center [242, 175] width 296 height 16
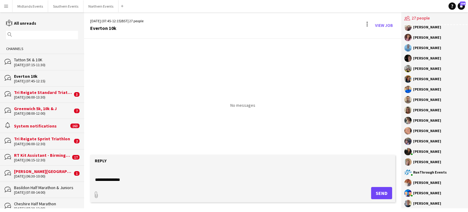
click at [130, 180] on textarea at bounding box center [242, 175] width 296 height 16
paste textarea "**********"
type textarea "**********"
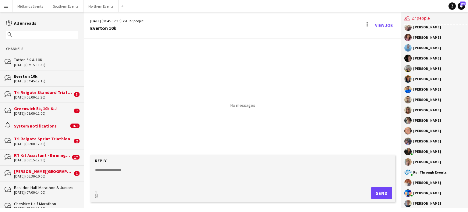
drag, startPoint x: 435, startPoint y: 163, endPoint x: 409, endPoint y: 163, distance: 26.2
click at [409, 163] on div "[PERSON_NAME]" at bounding box center [435, 161] width 63 height 7
copy div "[PERSON_NAME]"
click at [125, 172] on textarea at bounding box center [242, 175] width 296 height 16
paste textarea "**********"
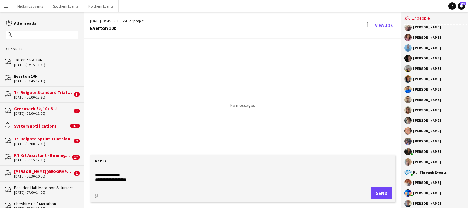
scroll to position [65, 0]
type textarea "**********"
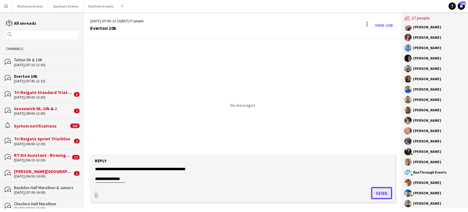
click at [385, 193] on button "Send" at bounding box center [381, 193] width 21 height 12
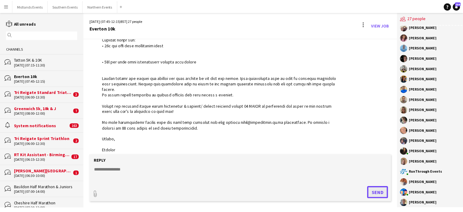
scroll to position [240, 0]
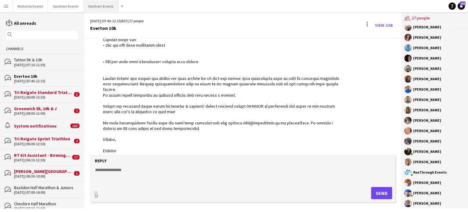
click at [92, 7] on button "Northern Events Close" at bounding box center [100, 6] width 35 height 12
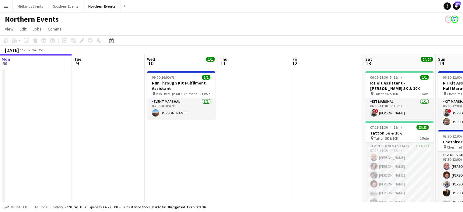
scroll to position [0, 254]
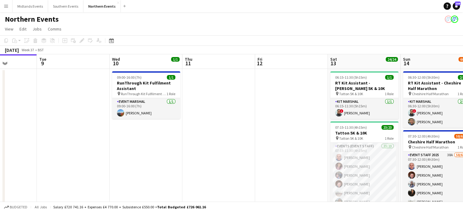
drag, startPoint x: 307, startPoint y: 87, endPoint x: 198, endPoint y: 95, distance: 109.0
click at [198, 95] on app-calendar-viewport "Fri 5 6/7 1 Job Sat 6 33/46 2 Jobs Sun 7 52/72 2 Jobs Mon 8 Tue 9 Wed 10 1/1 1 …" at bounding box center [231, 176] width 463 height 244
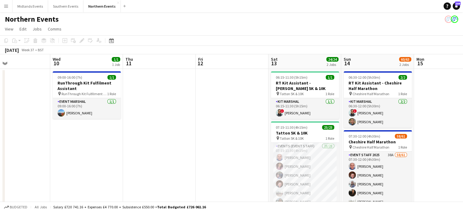
scroll to position [0, 183]
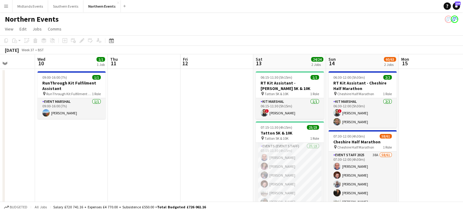
drag, startPoint x: 388, startPoint y: 81, endPoint x: 350, endPoint y: 83, distance: 38.7
click at [350, 83] on app-calendar-viewport "Sun 7 52/72 2 Jobs Mon 8 Tue 9 Wed 10 1/1 1 Job Thu 11 Fri 12 Sat 13 24/24 2 Jo…" at bounding box center [231, 176] width 463 height 244
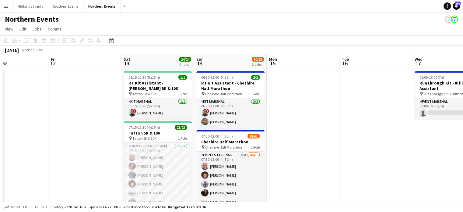
drag, startPoint x: 440, startPoint y: 127, endPoint x: 262, endPoint y: 129, distance: 178.1
click at [262, 129] on app-calendar-viewport "Mon 8 Tue 9 Wed 10 1/1 1 Job Thu 11 Fri 12 Sat 13 24/24 2 Jobs Sun 14 60/63 2 J…" at bounding box center [231, 176] width 463 height 244
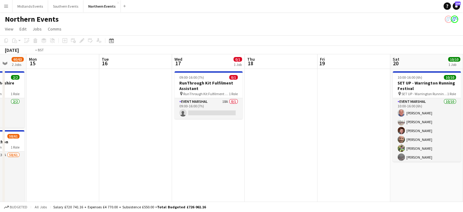
drag, startPoint x: 332, startPoint y: 141, endPoint x: 271, endPoint y: 146, distance: 60.8
click at [147, 144] on app-calendar-viewport "Thu 11 Fri 12 Sat 13 24/24 2 Jobs Sun 14 60/63 2 Jobs Mon 15 Tue 16 Wed 17 0/1 …" at bounding box center [231, 176] width 463 height 244
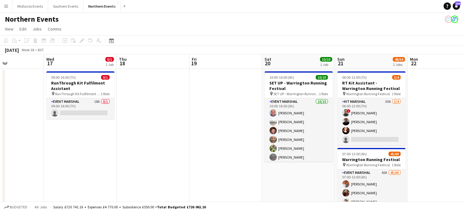
scroll to position [0, 260]
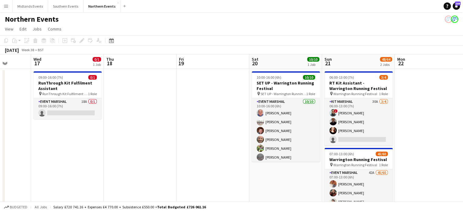
drag, startPoint x: 346, startPoint y: 135, endPoint x: 235, endPoint y: 135, distance: 110.8
click at [235, 135] on app-calendar-viewport "Sat 13 24/24 2 Jobs Sun 14 60/63 2 Jobs Mon 15 Tue 16 Wed 17 0/1 1 Job Thu 18 F…" at bounding box center [231, 180] width 463 height 252
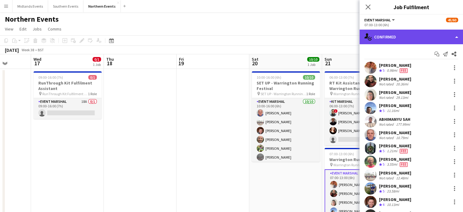
click at [434, 40] on div "single-neutral-actions-check-2 Confirmed" at bounding box center [412, 37] width 104 height 15
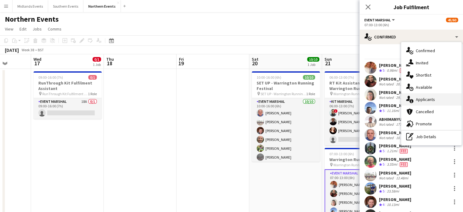
click at [440, 102] on div "single-neutral-actions-information Applicants" at bounding box center [431, 99] width 60 height 12
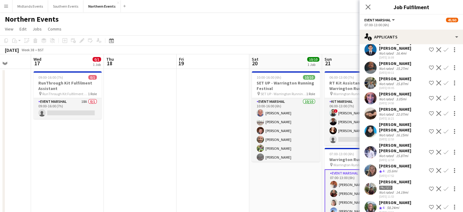
scroll to position [237, 0]
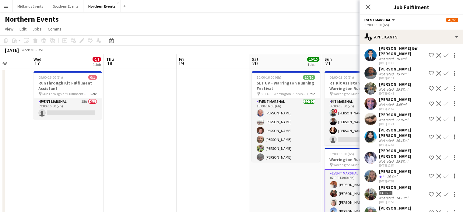
click at [444, 101] on app-icon "Confirm" at bounding box center [446, 103] width 5 height 5
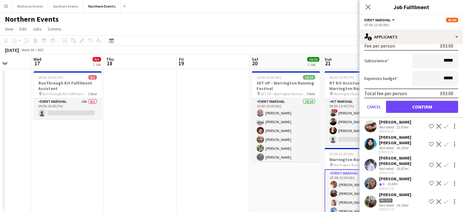
scroll to position [364, 0]
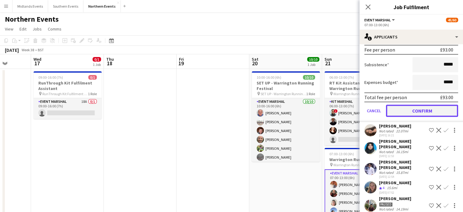
click at [424, 104] on button "Confirm" at bounding box center [422, 110] width 72 height 12
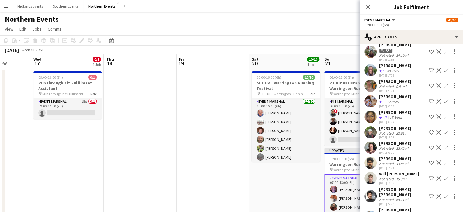
scroll to position [211, 0]
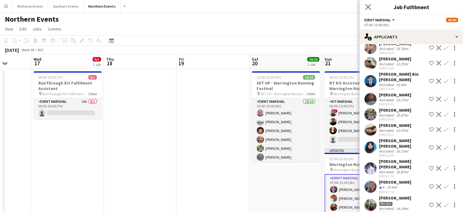
click at [370, 8] on icon "Close pop-in" at bounding box center [368, 7] width 6 height 6
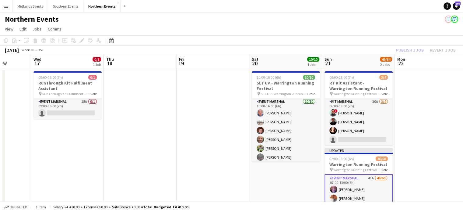
click at [409, 51] on div "Publish 1 job Revert 1 job" at bounding box center [426, 50] width 74 height 8
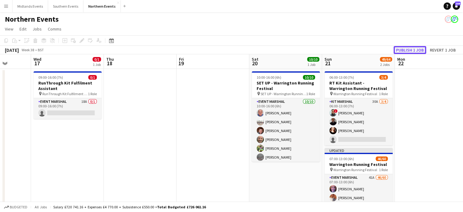
click at [408, 51] on button "Publish 1 job" at bounding box center [410, 50] width 33 height 8
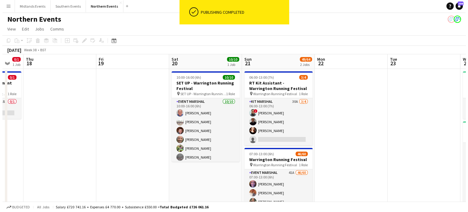
scroll to position [0, 220]
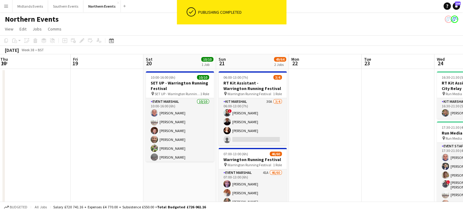
drag, startPoint x: 367, startPoint y: 96, endPoint x: 171, endPoint y: 99, distance: 196.4
click at [171, 99] on app-calendar-viewport "Mon 15 Tue 16 Wed 17 0/1 1 Job Thu 18 Fri 19 Sat 20 10/10 1 Job Sun 21 49/64 2 …" at bounding box center [231, 180] width 463 height 252
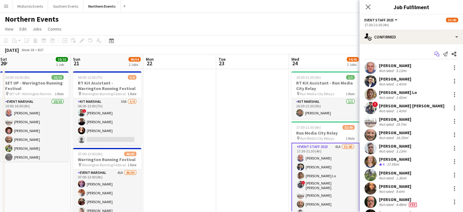
click at [434, 53] on icon at bounding box center [436, 52] width 4 height 3
